Goal: Find specific page/section: Locate a particular part of the current website

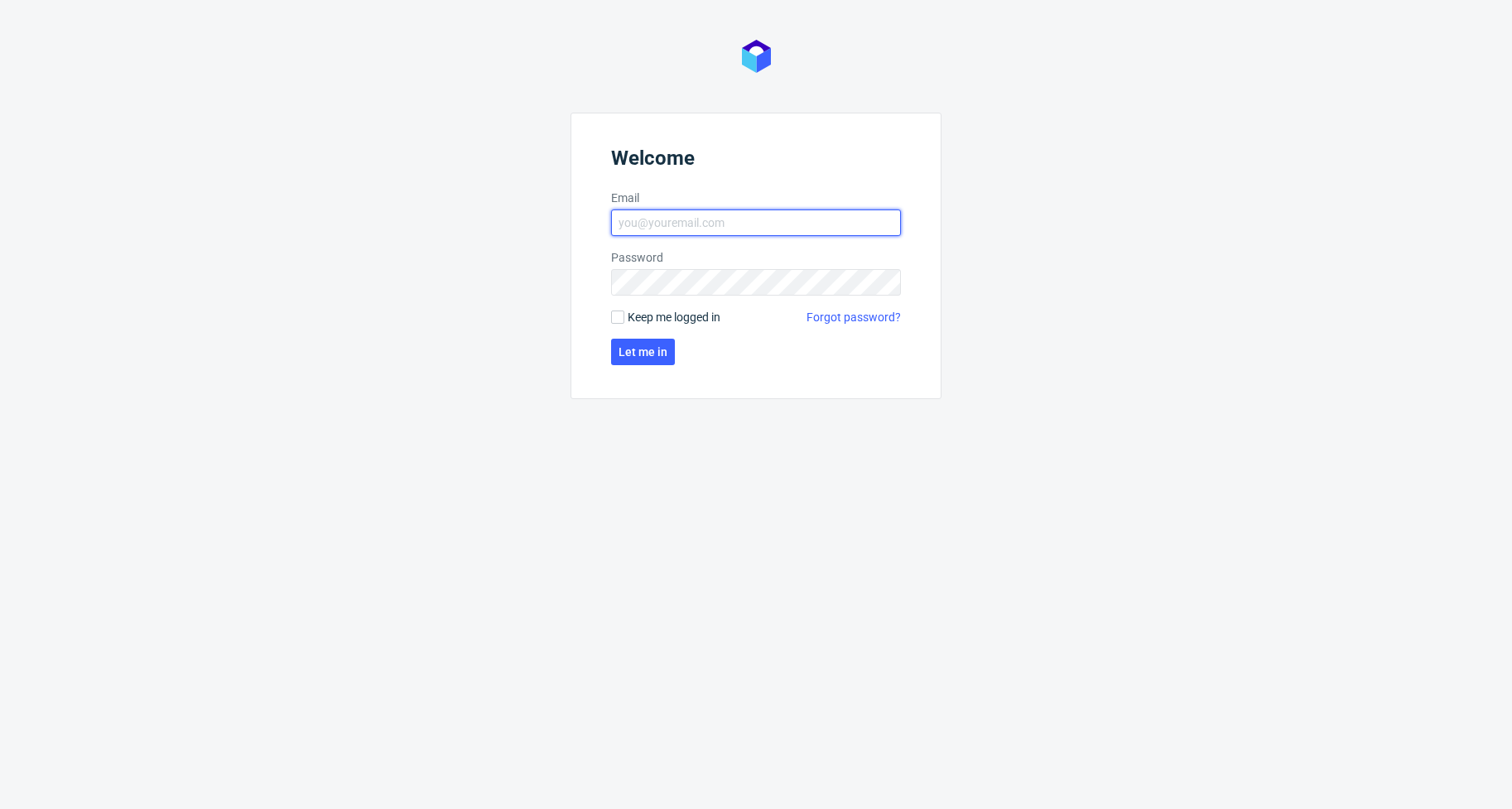
type input "[EMAIL_ADDRESS][DOMAIN_NAME]"
click at [655, 349] on span "Let me in" at bounding box center [642, 351] width 49 height 11
type input "[EMAIL_ADDRESS][DOMAIN_NAME]"
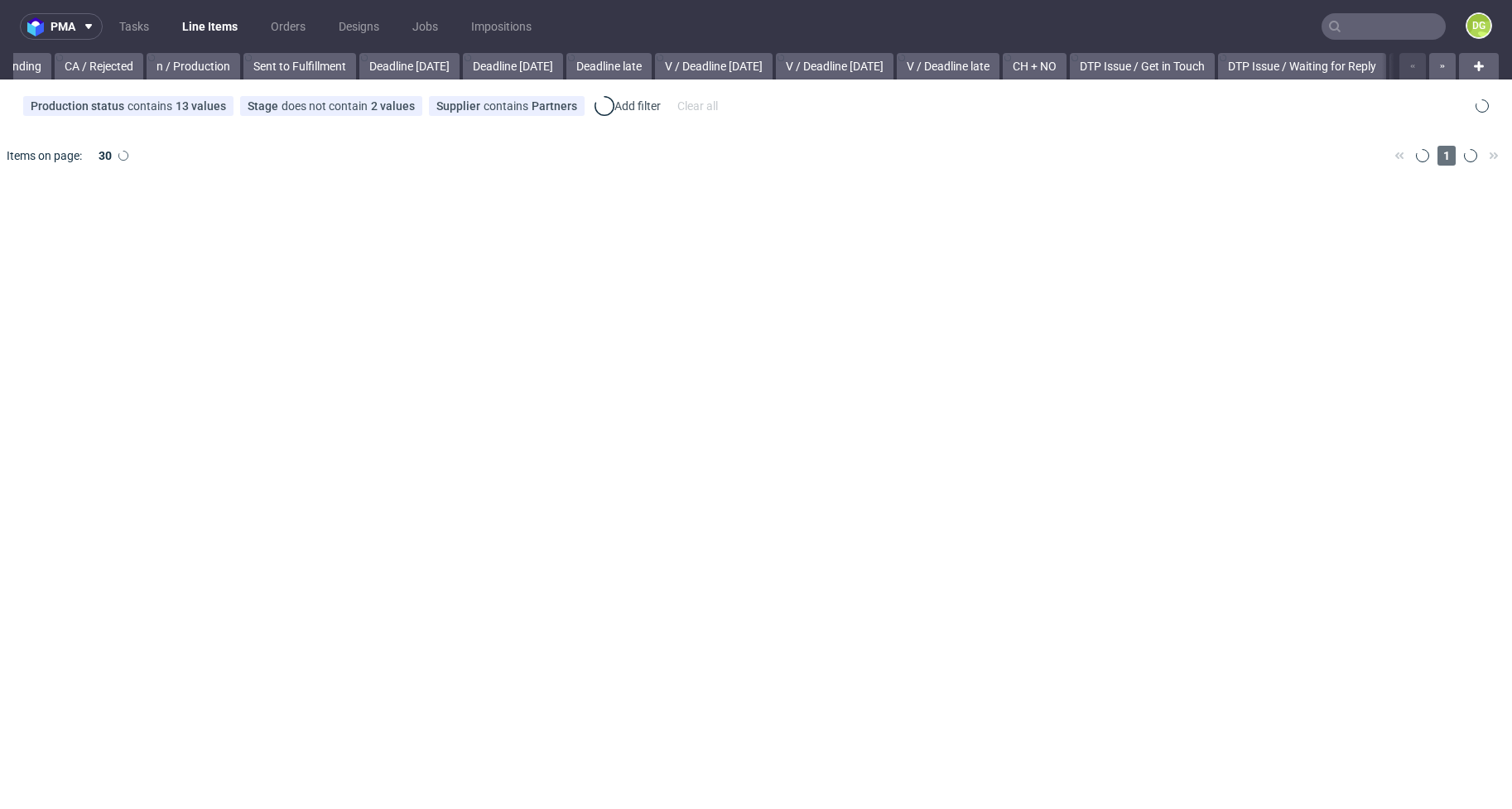
scroll to position [0, 1662]
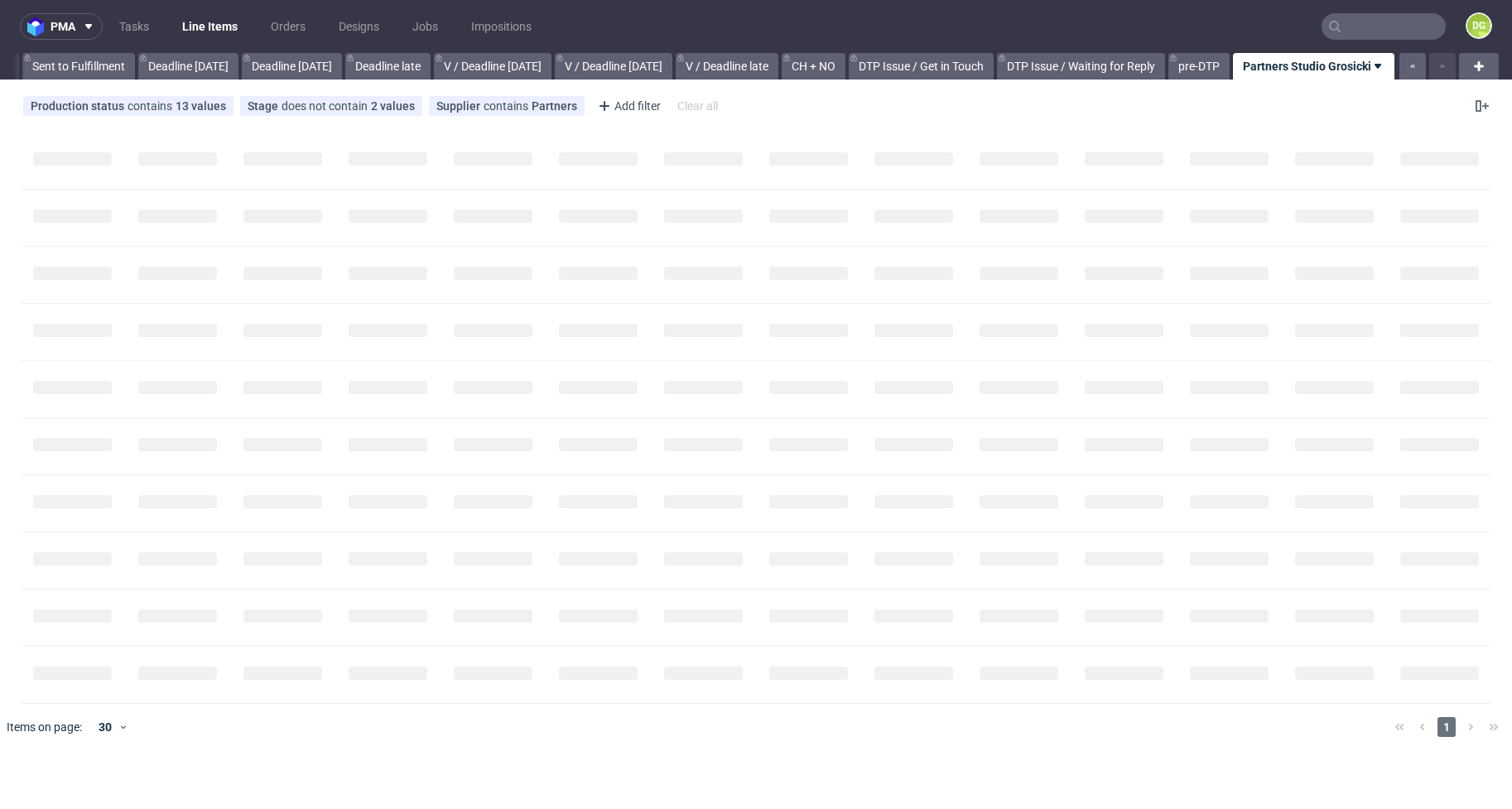
click at [1405, 33] on input "text" at bounding box center [1383, 26] width 124 height 27
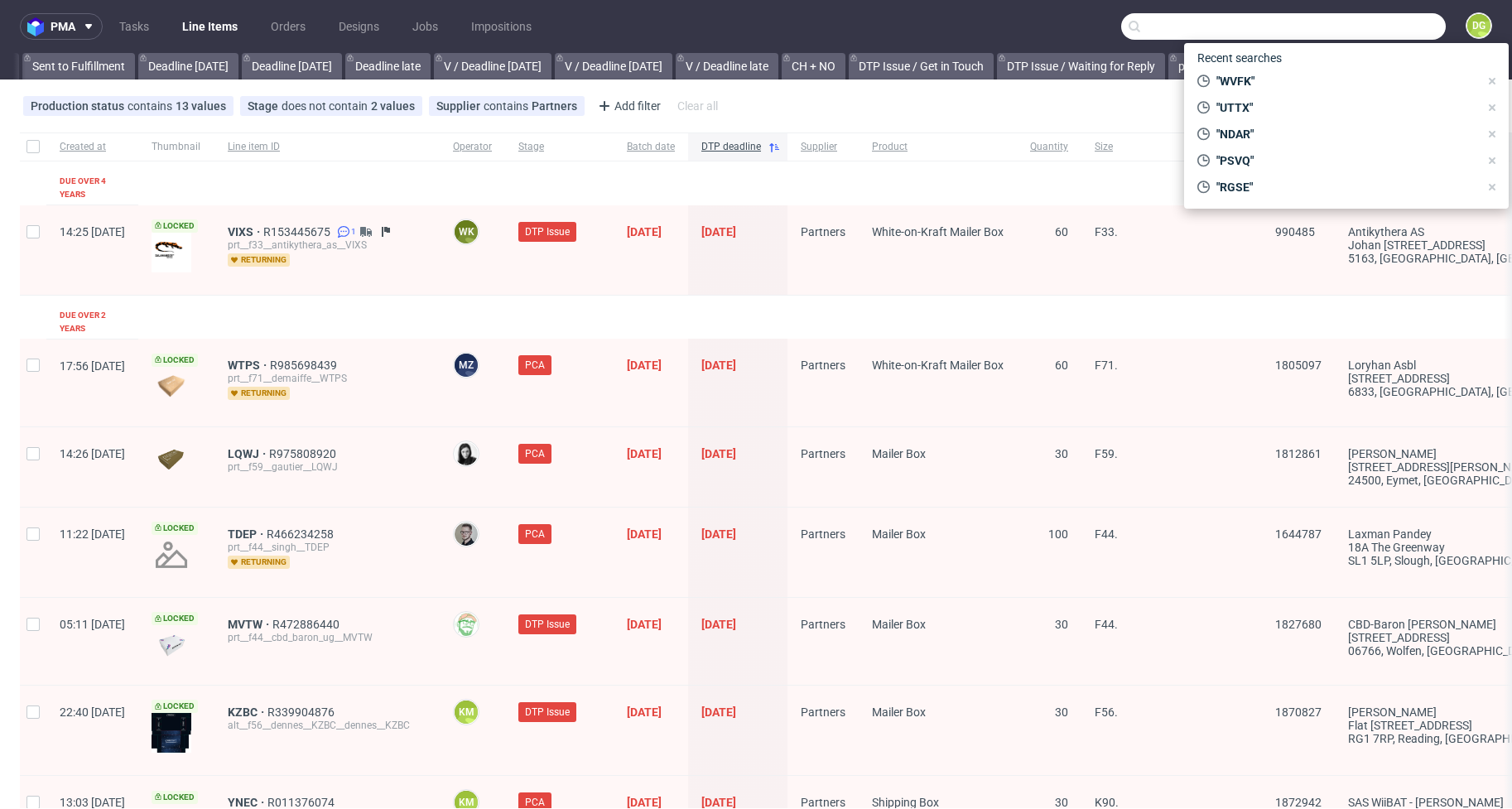
paste input "KYTY"
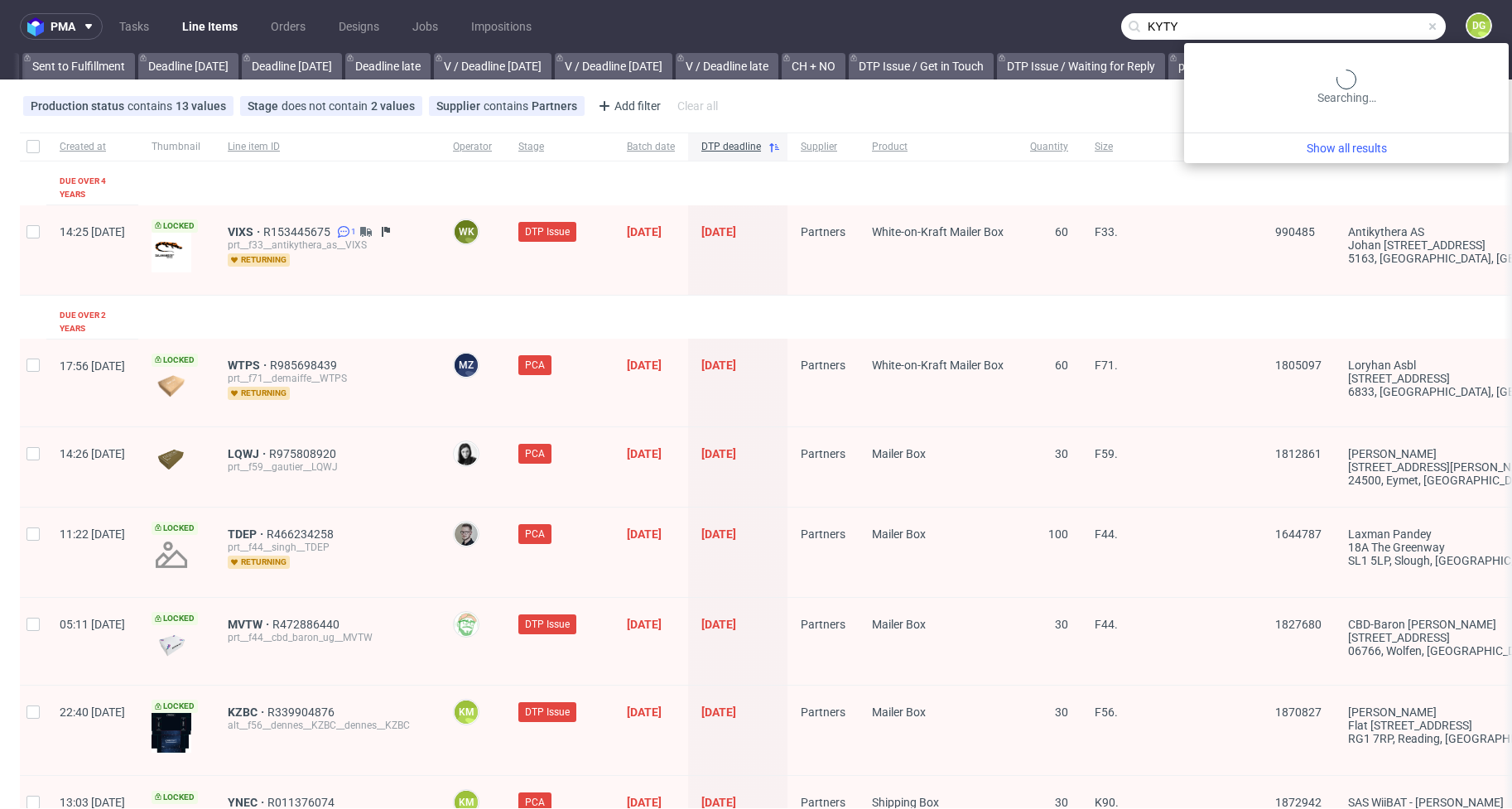
type input "KYTY"
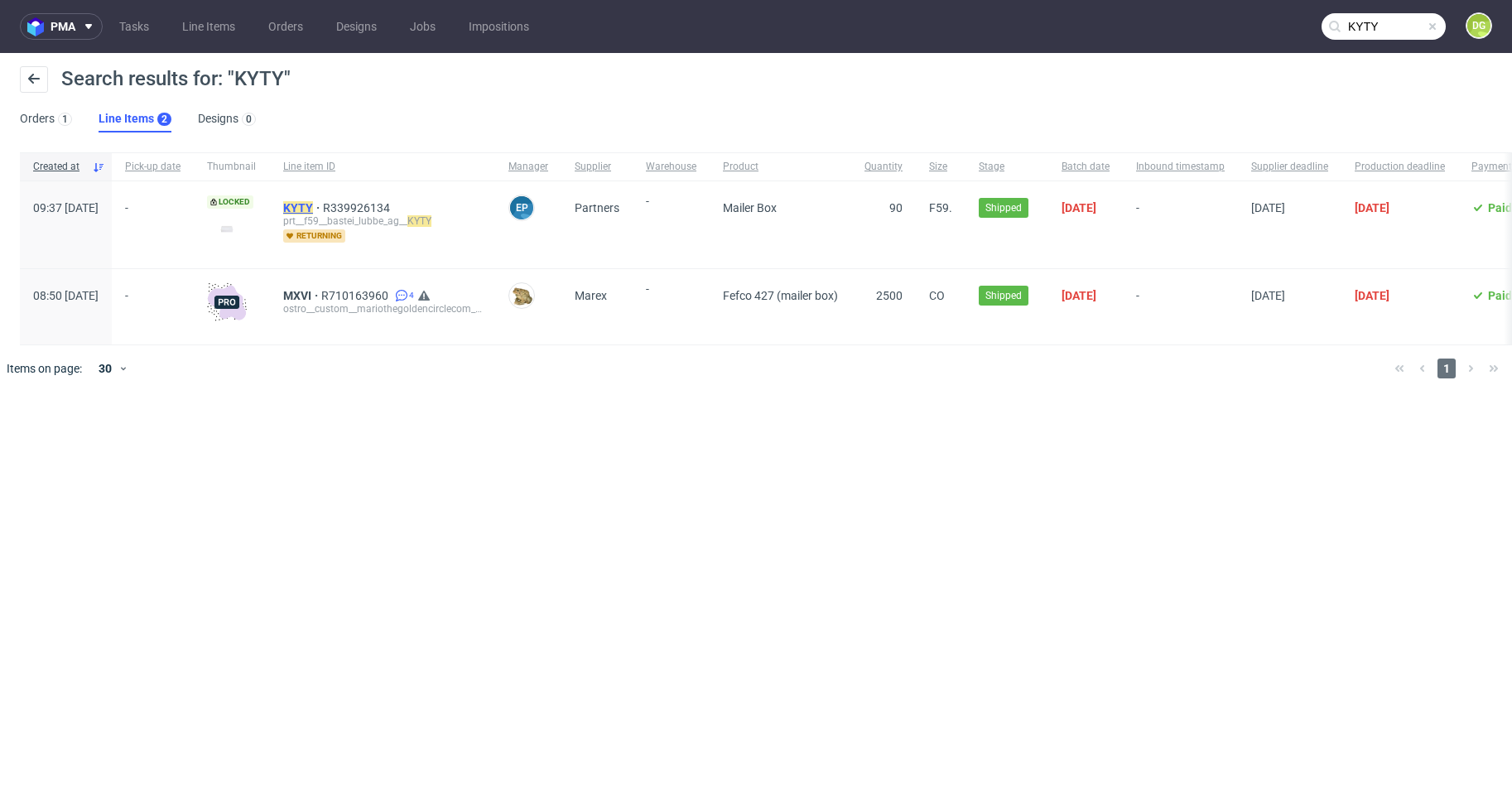
click at [313, 205] on mark "KYTY" at bounding box center [298, 207] width 30 height 13
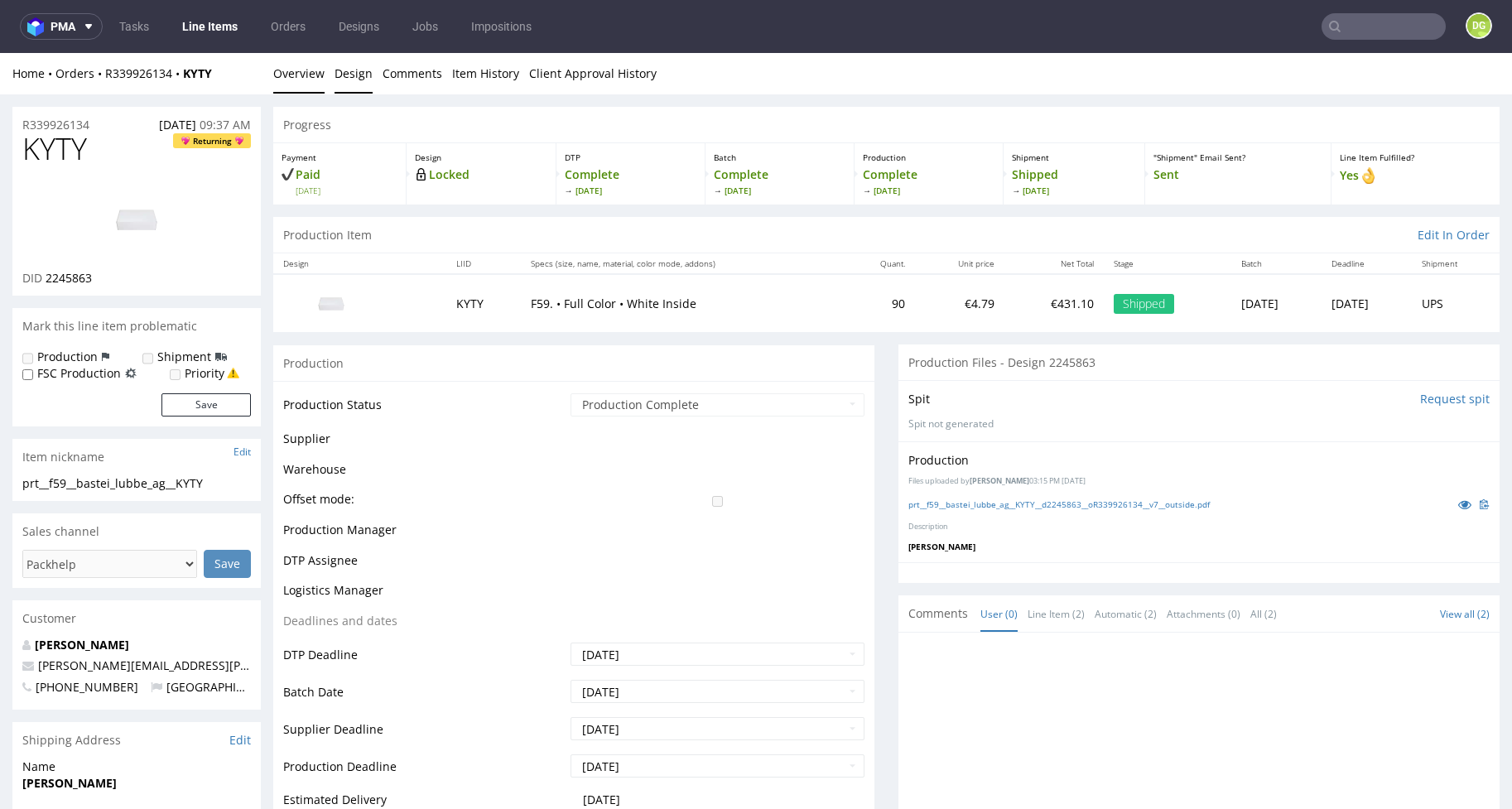
click at [364, 79] on link "Design" at bounding box center [353, 73] width 38 height 41
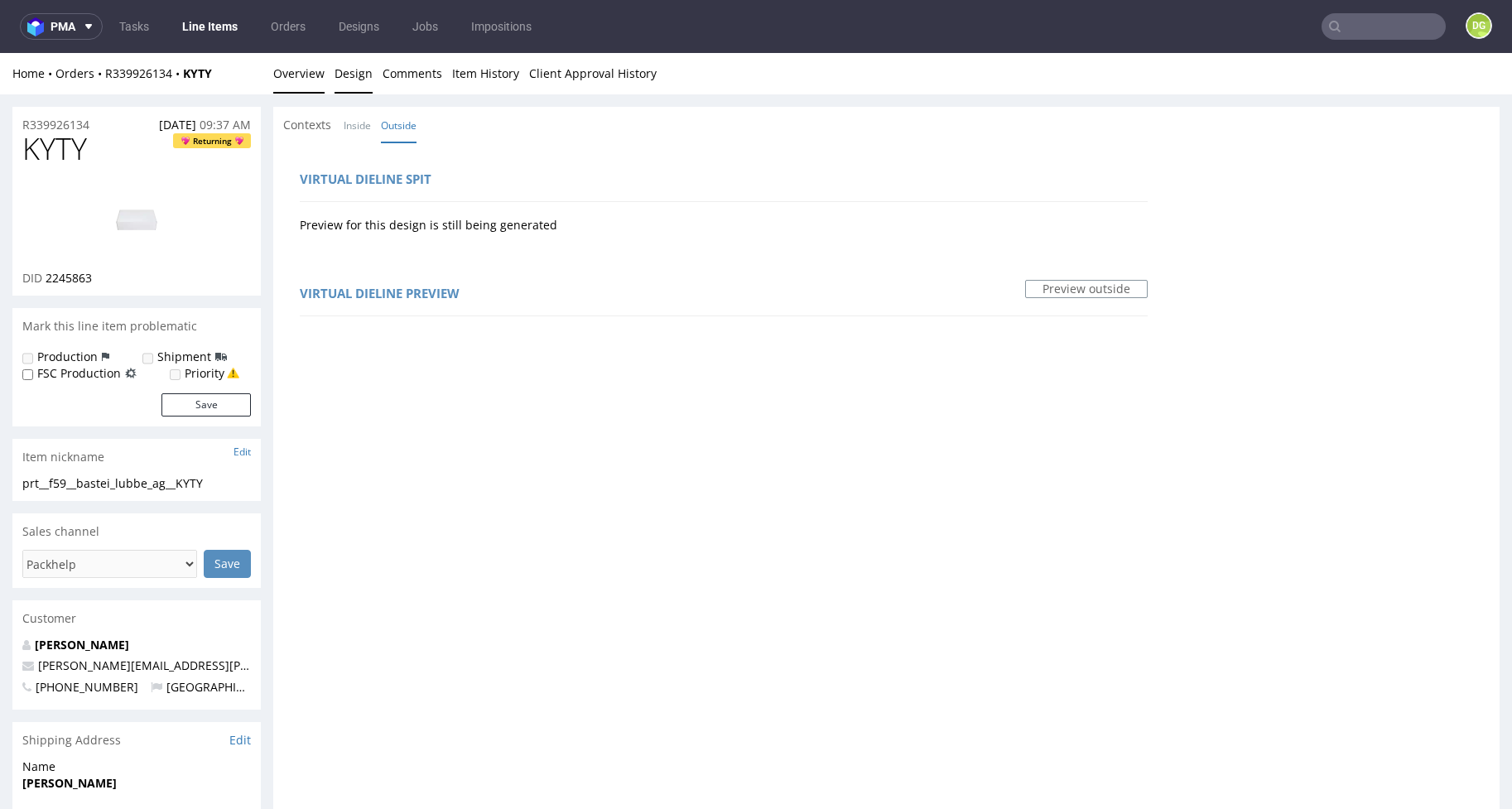
click at [317, 73] on link "Overview" at bounding box center [298, 73] width 51 height 41
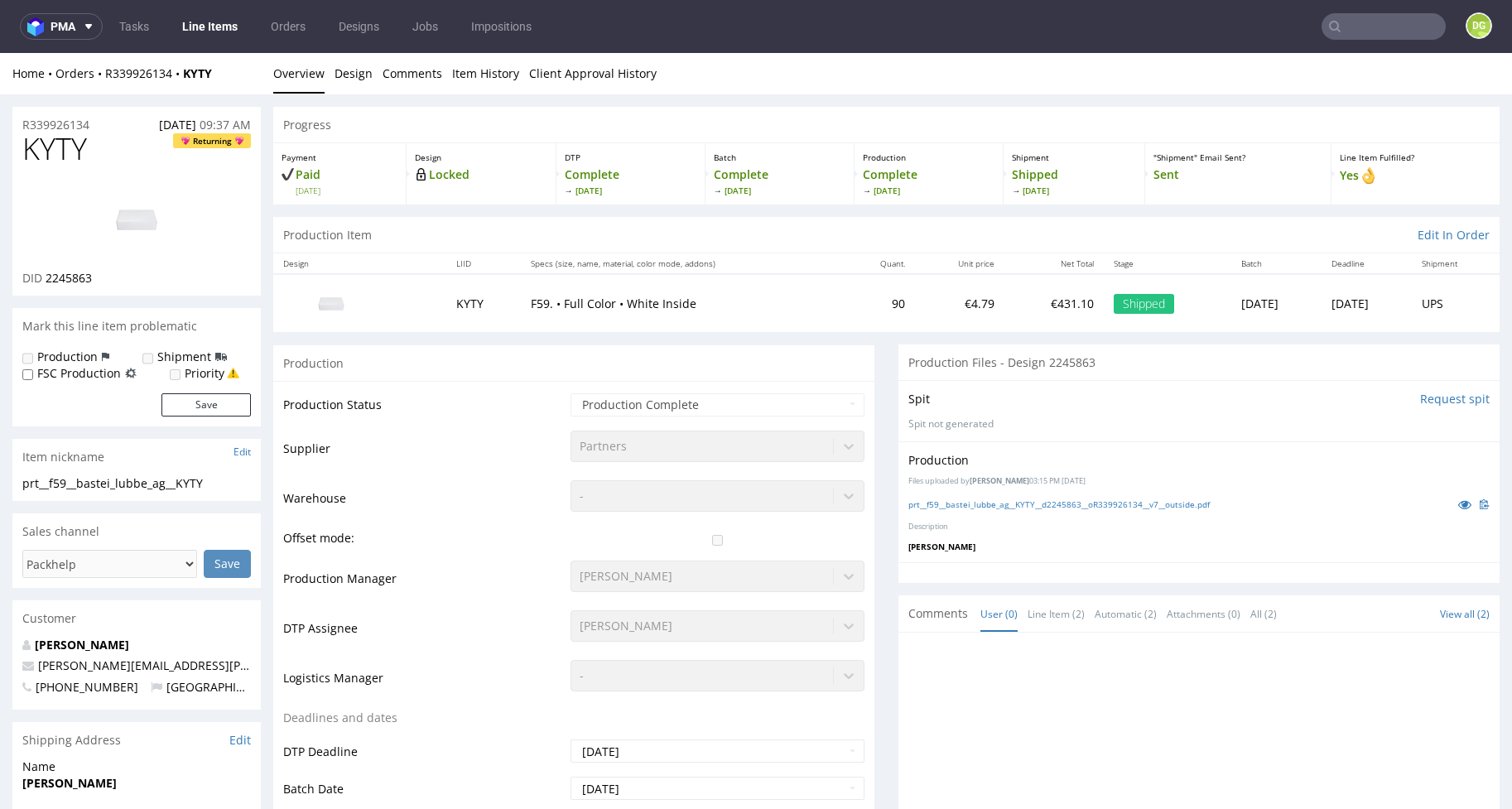
click at [1066, 506] on div "prt__f59__bastei_lubbe_ag__KYTY__d2245863__oR339926134__v7__outside.pdf" at bounding box center [1199, 503] width 581 height 18
click at [1066, 501] on link "prt__f59__bastei_lubbe_ag__KYTY__d2245863__oR339926134__v7__outside.pdf" at bounding box center [1059, 503] width 301 height 11
